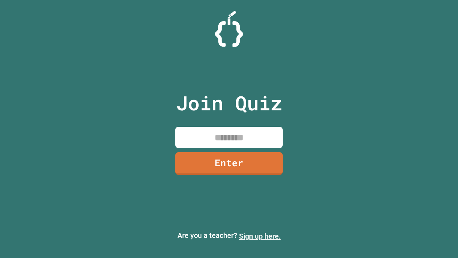
click at [260, 236] on link "Sign up here." at bounding box center [260, 236] width 42 height 9
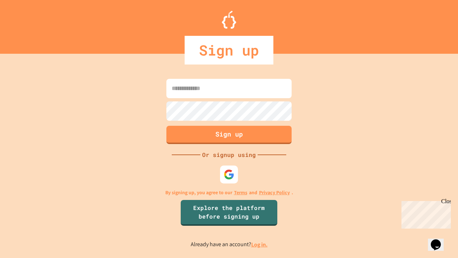
click at [260, 244] on link "Log in." at bounding box center [259, 245] width 16 height 8
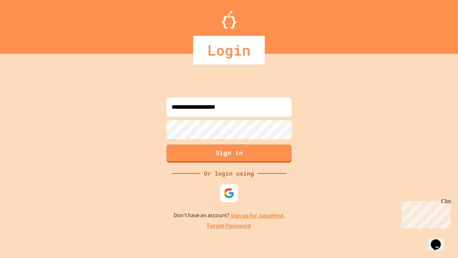
type input "**********"
